Goal: Information Seeking & Learning: Learn about a topic

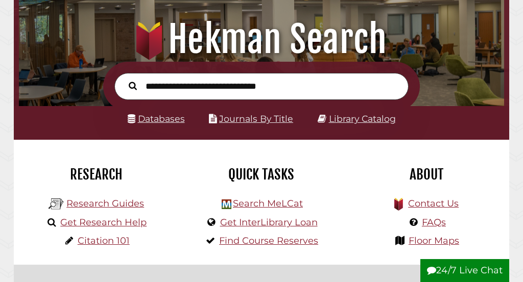
scroll to position [92, 0]
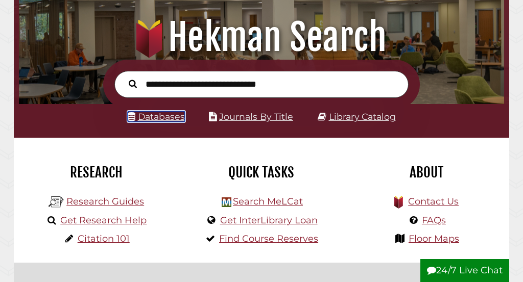
click at [163, 120] on link "Databases" at bounding box center [156, 116] width 57 height 11
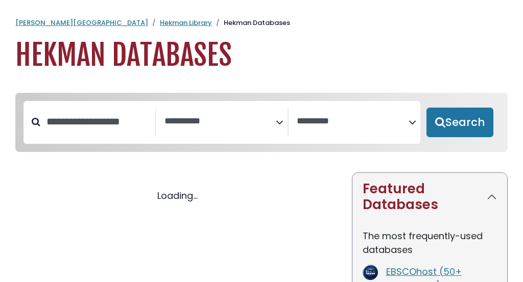
select select "Database Subject Filter"
select select "Database Vendors Filter"
select select "Database Subject Filter"
select select "Database Vendors Filter"
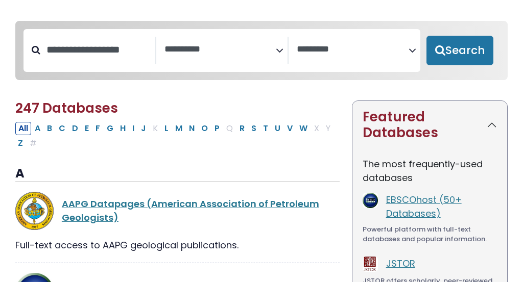
scroll to position [74, 0]
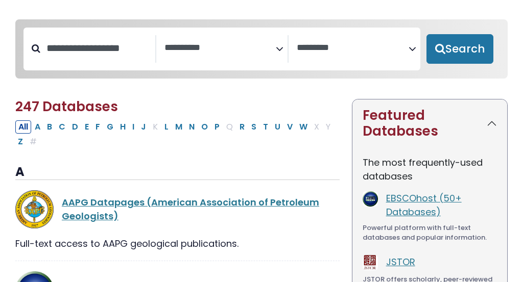
click at [279, 49] on icon "Search filters" at bounding box center [280, 47] width 8 height 15
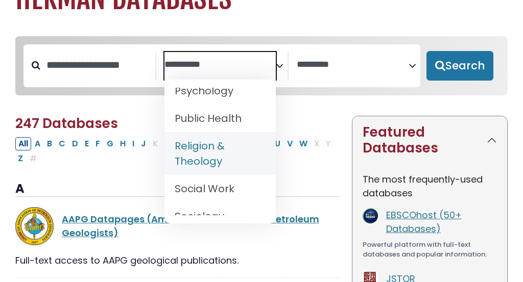
scroll to position [1040, 0]
select select "*****"
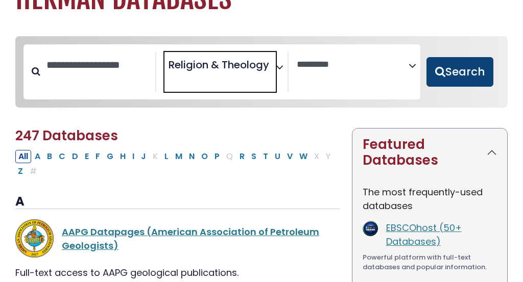
click at [453, 73] on button "Search" at bounding box center [459, 72] width 67 height 30
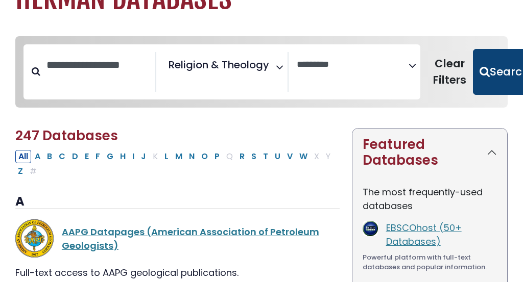
select select "Database Vendors Filter"
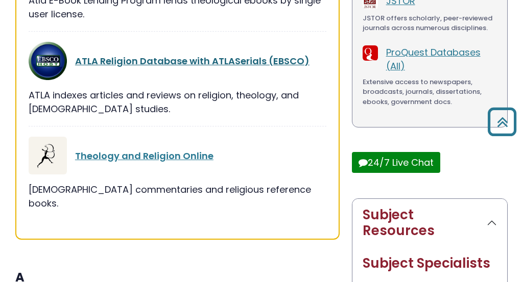
scroll to position [347, 0]
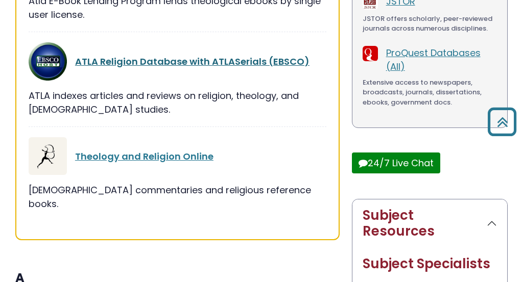
click at [244, 61] on link "ATLA Religion Database with ATLASerials (EBSCO)" at bounding box center [192, 61] width 234 height 13
